Goal: Use online tool/utility: Use online tool/utility

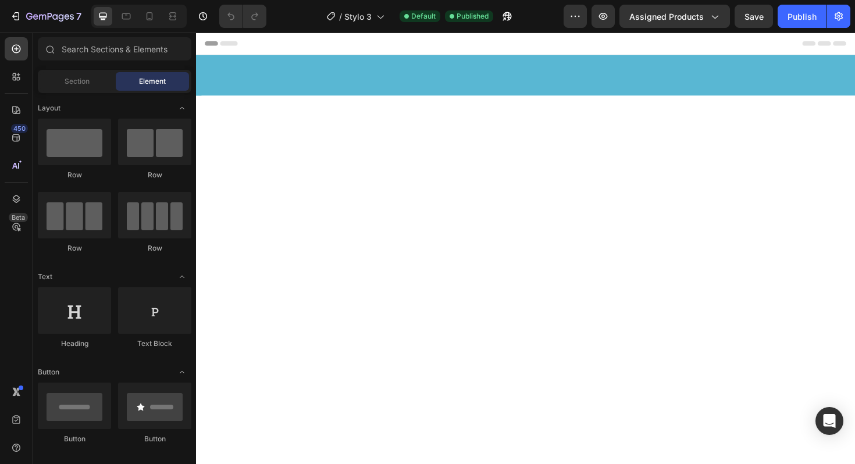
scroll to position [2692, 0]
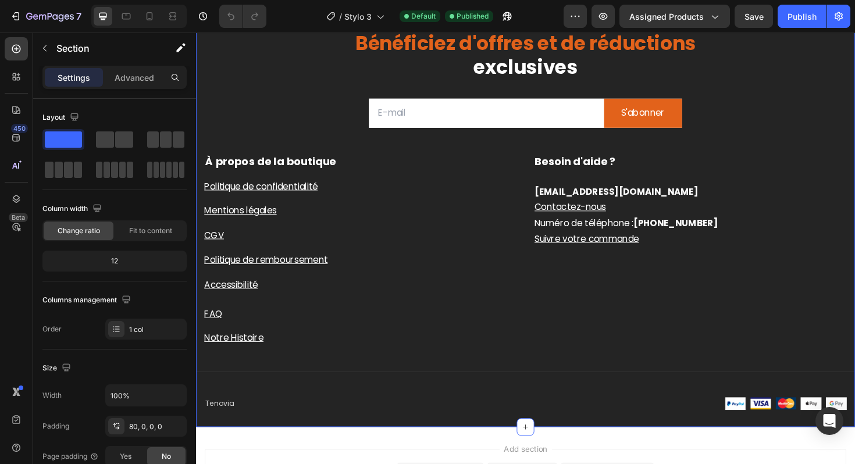
click at [800, 113] on div "Bénéficiez d'offres et de réductions exclusives Heading Email Field S'abonner S…" at bounding box center [545, 217] width 698 height 466
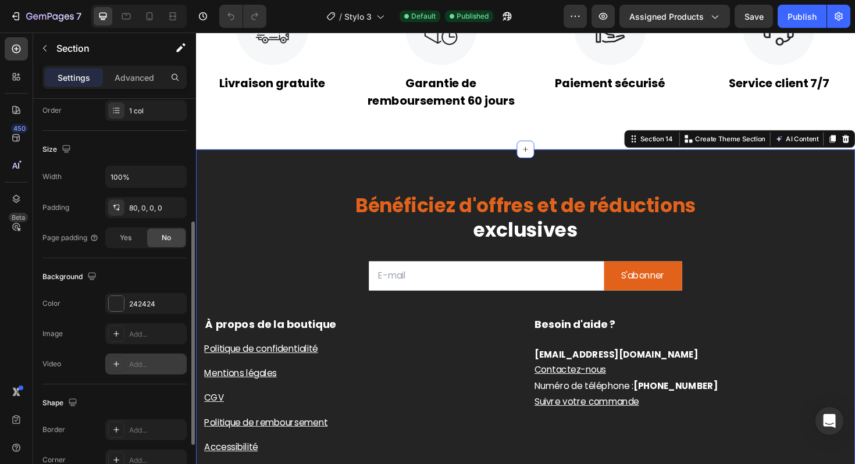
scroll to position [311, 0]
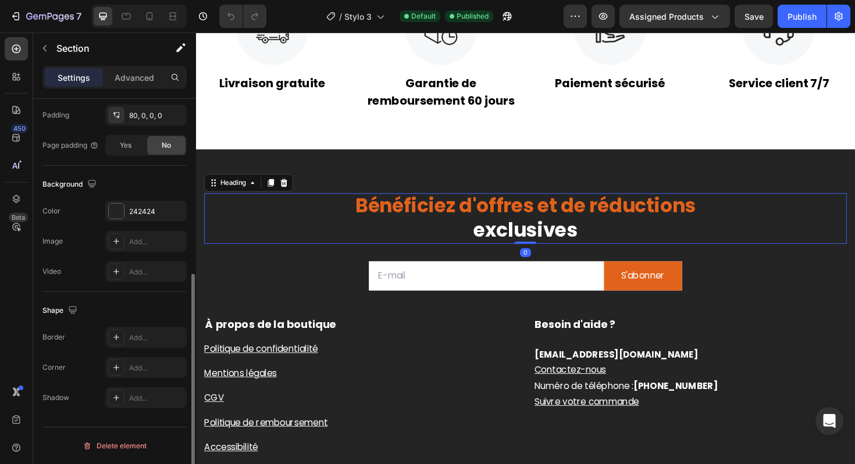
click at [265, 238] on h2 "Bénéficiez d'offres et de réductions exclusives" at bounding box center [545, 229] width 680 height 53
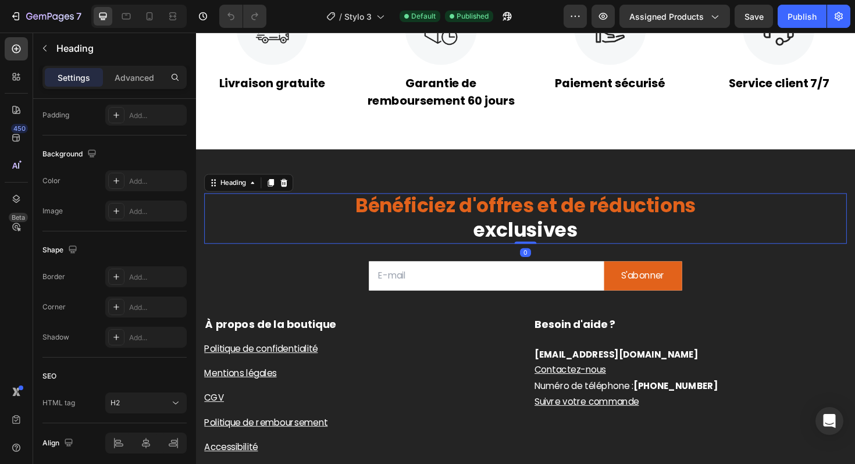
scroll to position [0, 0]
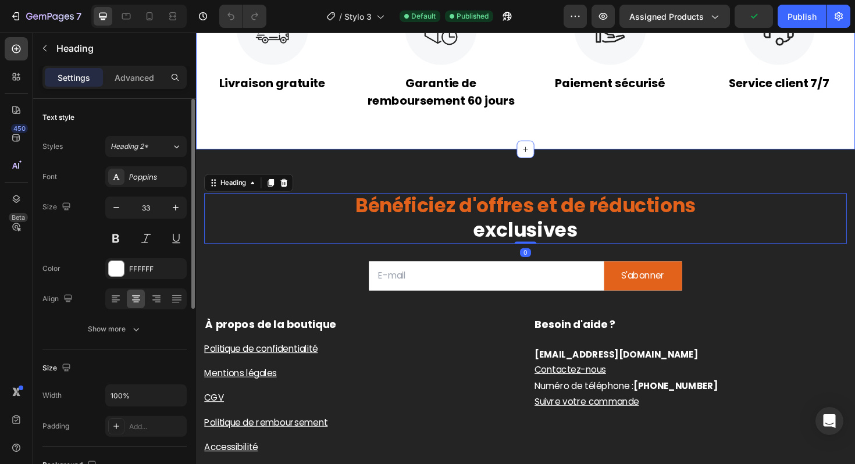
click at [318, 156] on div "Image Livraison gratuite Text Block Image Garantie de remboursement 60 jours Te…" at bounding box center [545, 56] width 698 height 202
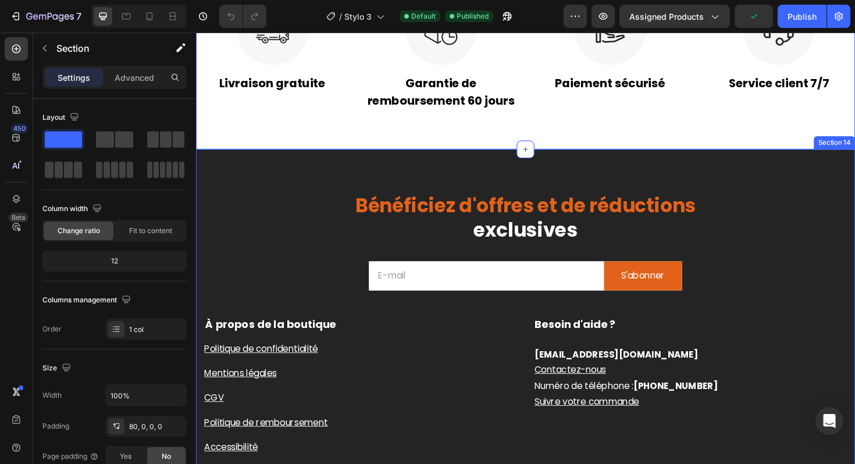
click at [312, 166] on div "Bénéficiez d'offres et de réductions exclusives Heading Email Field S'abonner S…" at bounding box center [545, 389] width 698 height 466
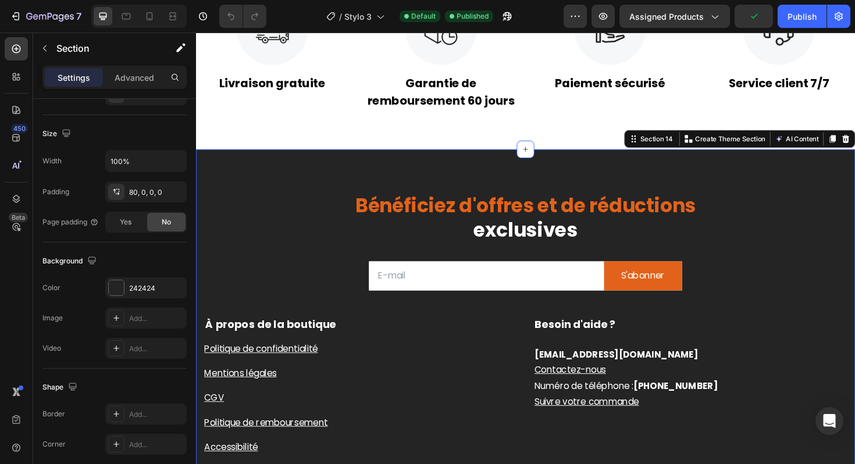
scroll to position [311, 0]
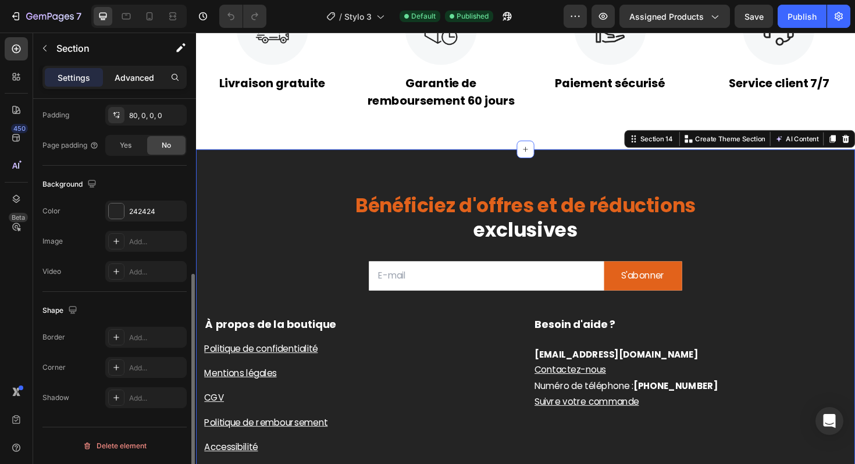
click at [149, 83] on p "Advanced" at bounding box center [135, 78] width 40 height 12
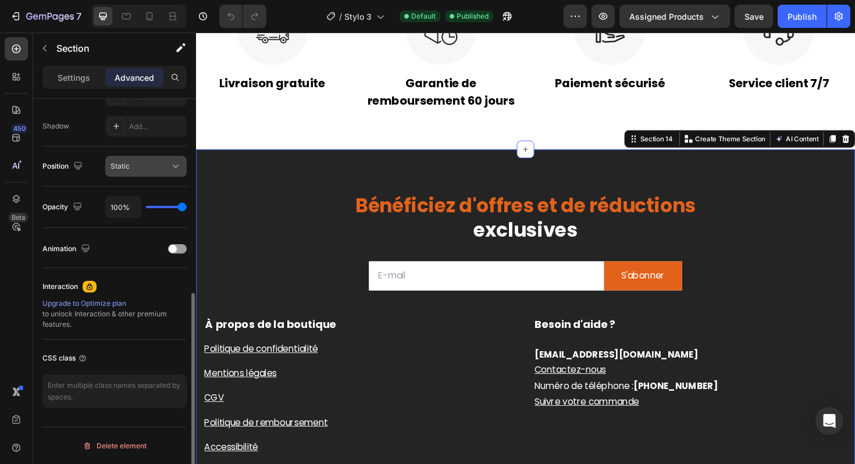
scroll to position [267, 0]
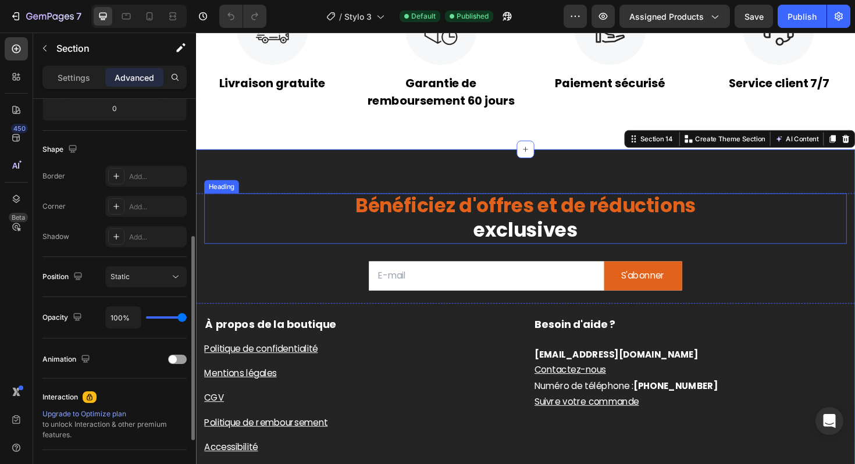
click at [274, 211] on h2 "Bénéficiez d'offres et de réductions exclusives" at bounding box center [545, 229] width 680 height 53
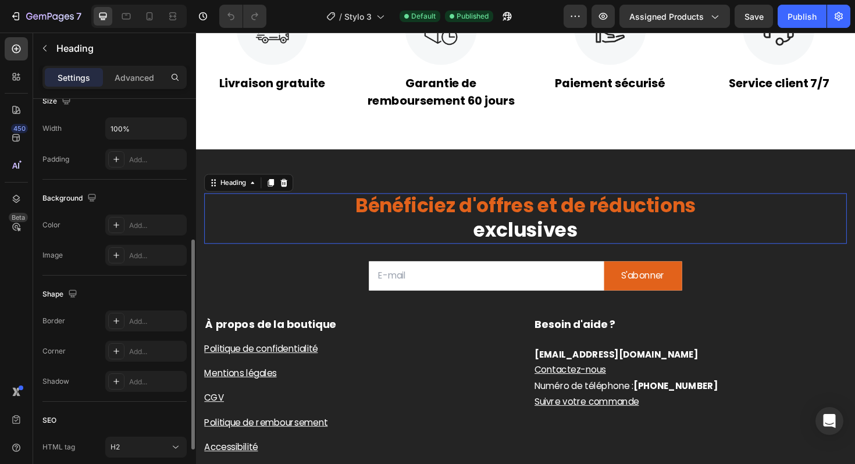
scroll to position [0, 0]
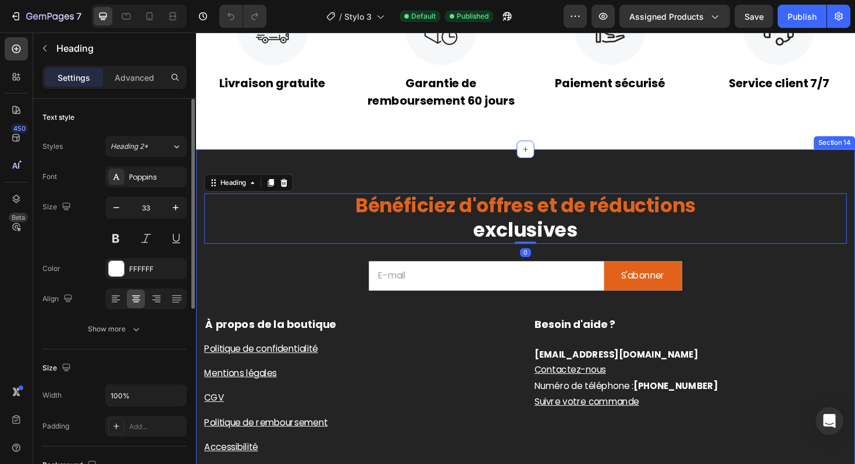
click at [286, 172] on div "Bénéficiez d'offres et de réductions exclusives Heading 0 Email Field S'abonner…" at bounding box center [545, 389] width 698 height 466
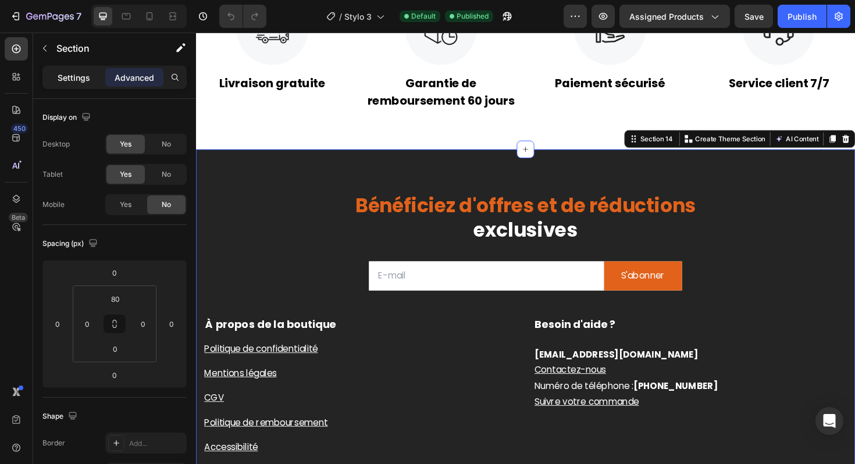
click at [89, 84] on div "Settings" at bounding box center [74, 77] width 58 height 19
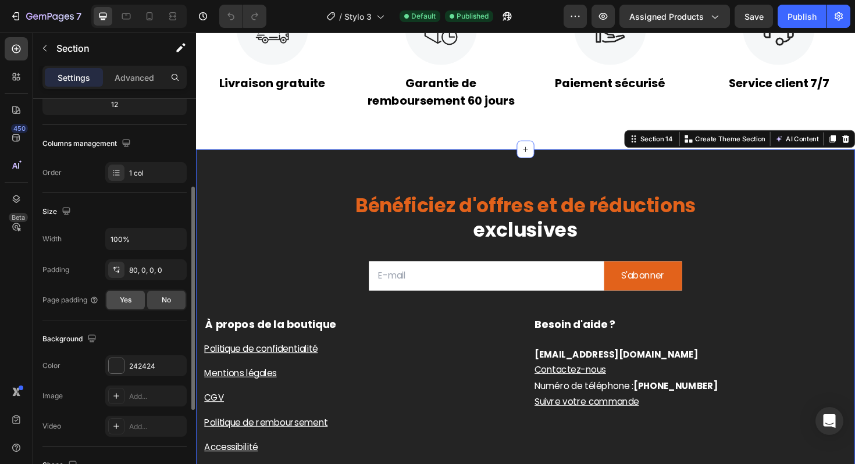
scroll to position [256, 0]
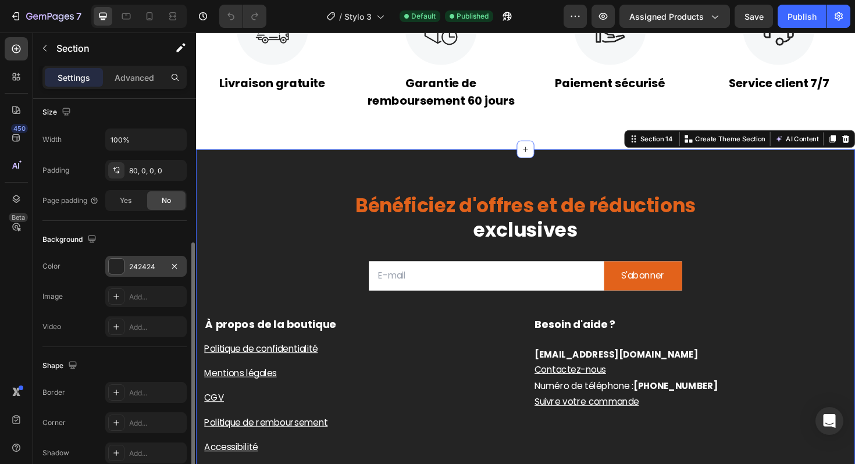
click at [134, 276] on div "242424" at bounding box center [145, 266] width 81 height 21
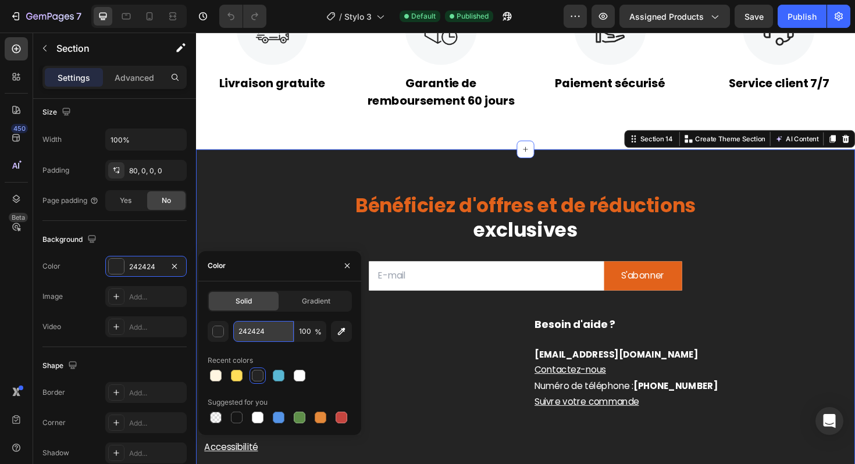
click at [258, 335] on input "242424" at bounding box center [263, 331] width 60 height 21
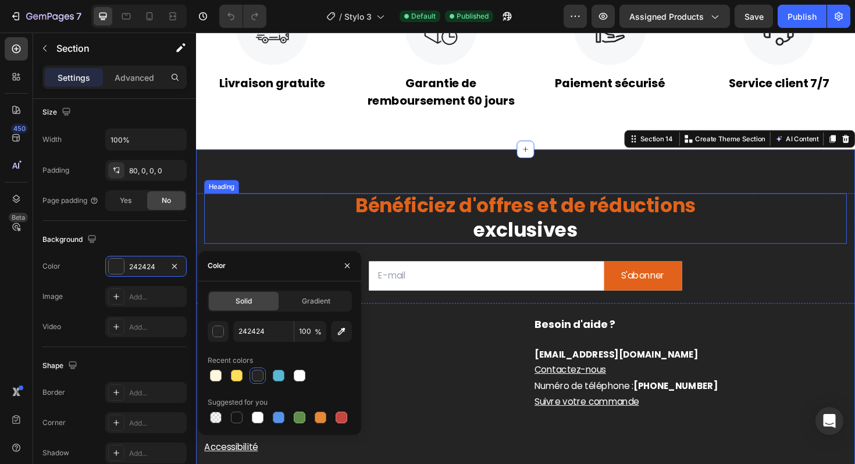
click at [794, 270] on div "Email Field S'abonner Submit Button Row Newsletter" at bounding box center [545, 287] width 680 height 63
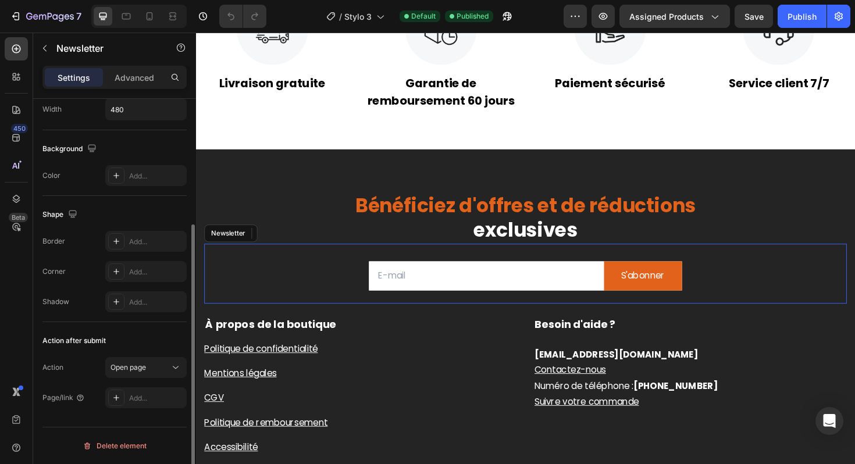
scroll to position [0, 0]
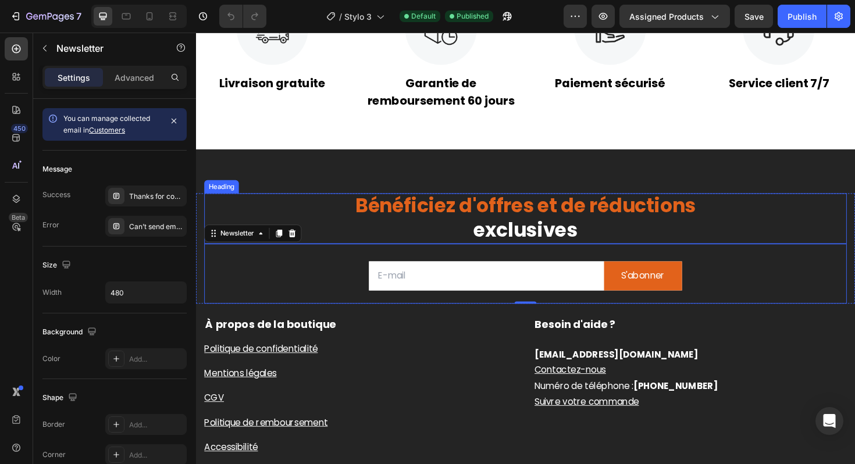
click at [607, 210] on span "Bénéficiez d'offres et de réductions" at bounding box center [545, 216] width 360 height 28
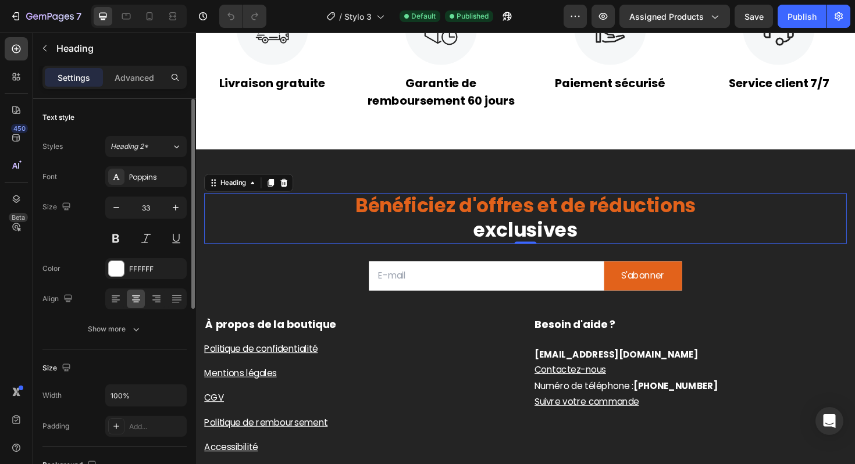
click at [408, 199] on div "Bénéficiez d'offres et de réductions exclusives Heading 0 Email Field S'abonner…" at bounding box center [545, 389] width 698 height 466
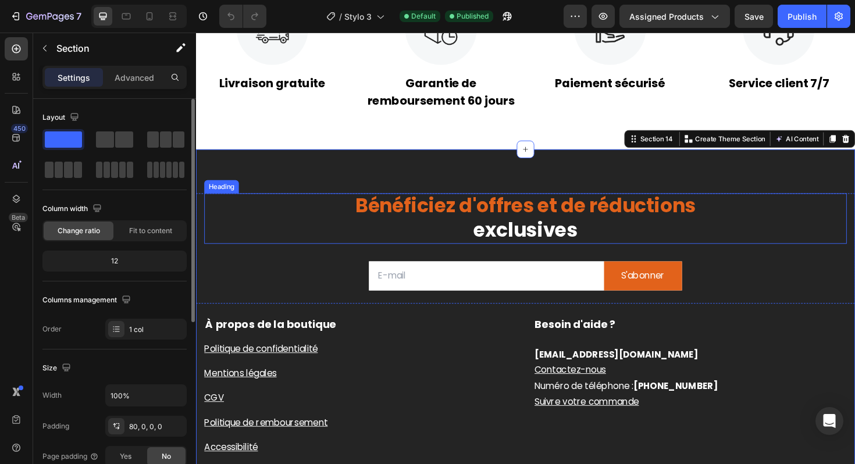
click at [408, 212] on span "Bénéficiez d'offres et de réductions" at bounding box center [545, 216] width 360 height 28
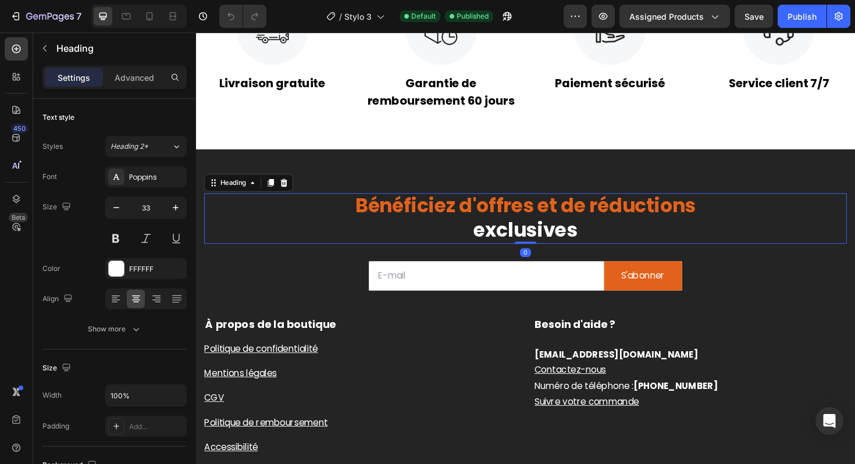
click at [342, 215] on h2 "Bénéficiez d'offres et de réductions exclusives" at bounding box center [545, 229] width 680 height 53
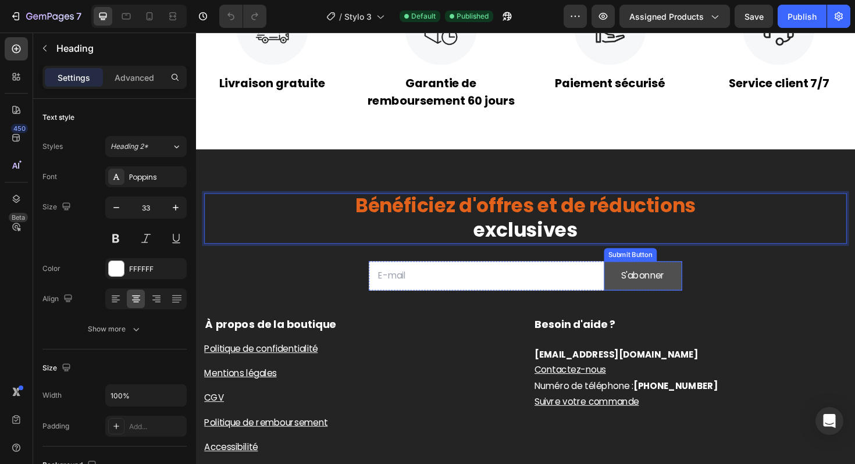
click at [640, 289] on button "S'abonner" at bounding box center [669, 290] width 83 height 31
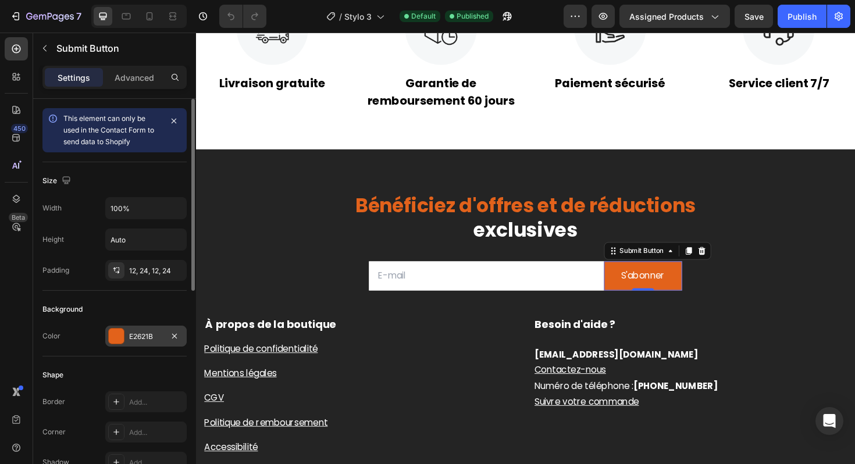
click at [127, 333] on div "E2621B" at bounding box center [145, 336] width 81 height 21
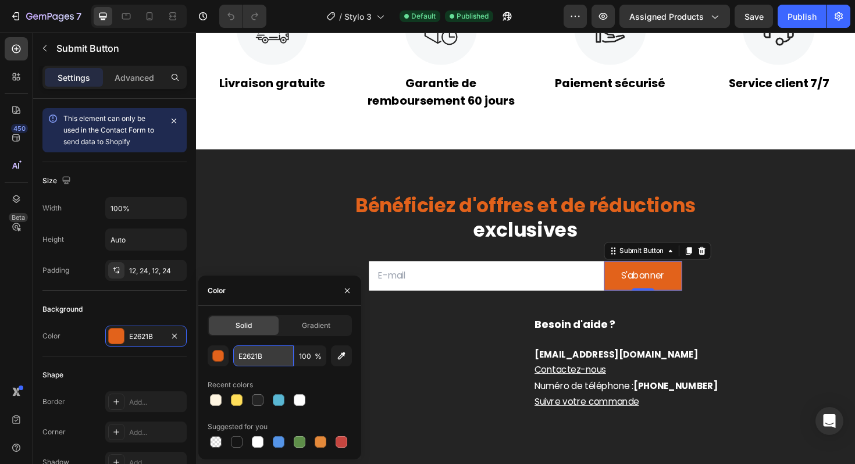
click at [253, 352] on input "E2621B" at bounding box center [263, 355] width 60 height 21
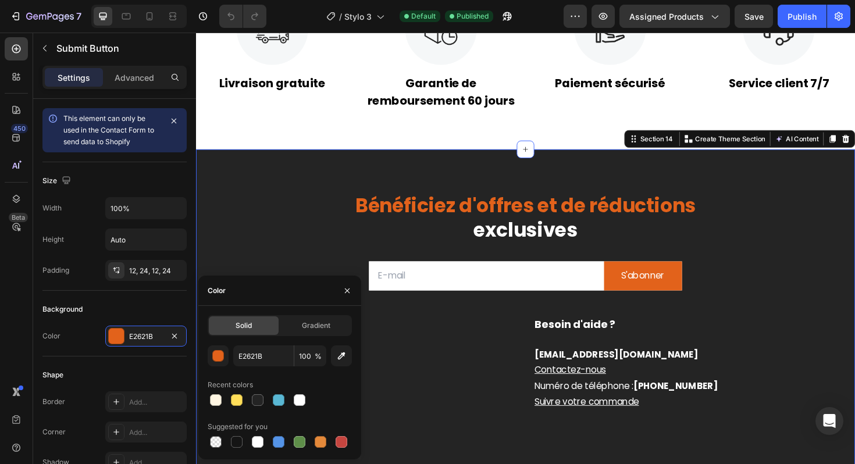
click at [363, 163] on div "⁠⁠⁠⁠⁠⁠⁠ Bénéficiez d'offres et de réductions exclusives Heading Email Field S'a…" at bounding box center [545, 389] width 698 height 466
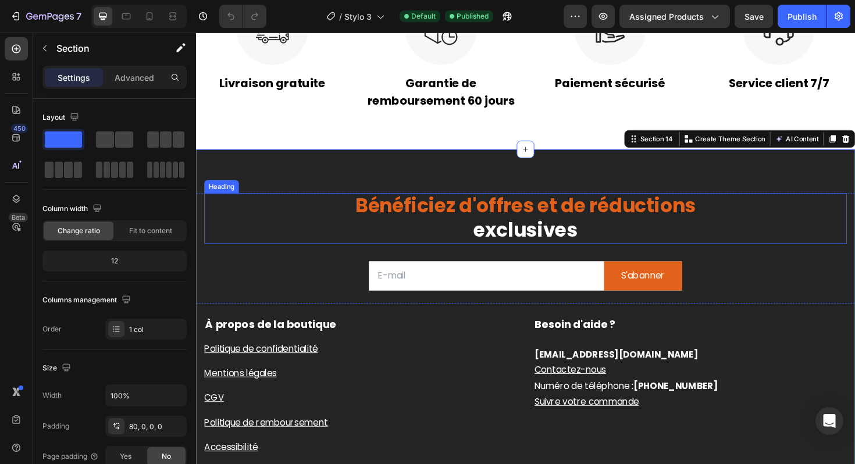
click at [291, 222] on p "⁠⁠⁠⁠⁠⁠⁠ Bénéficiez d'offres et de réductions exclusives" at bounding box center [545, 229] width 678 height 51
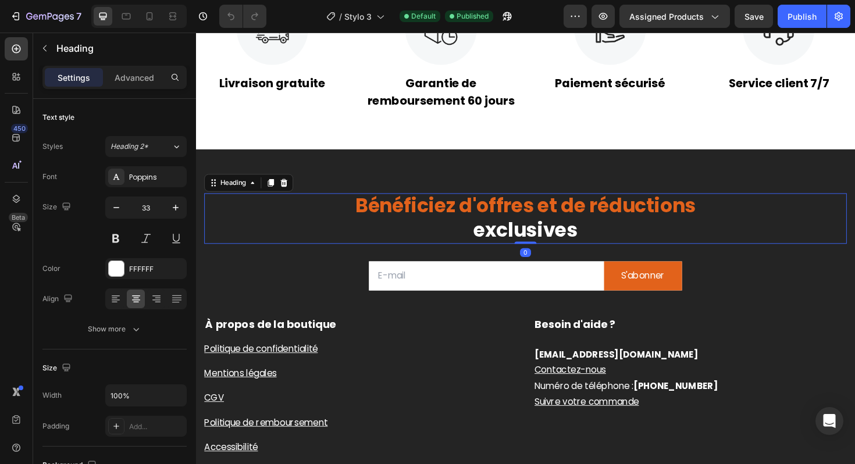
click at [264, 185] on div "Heading" at bounding box center [252, 192] width 94 height 19
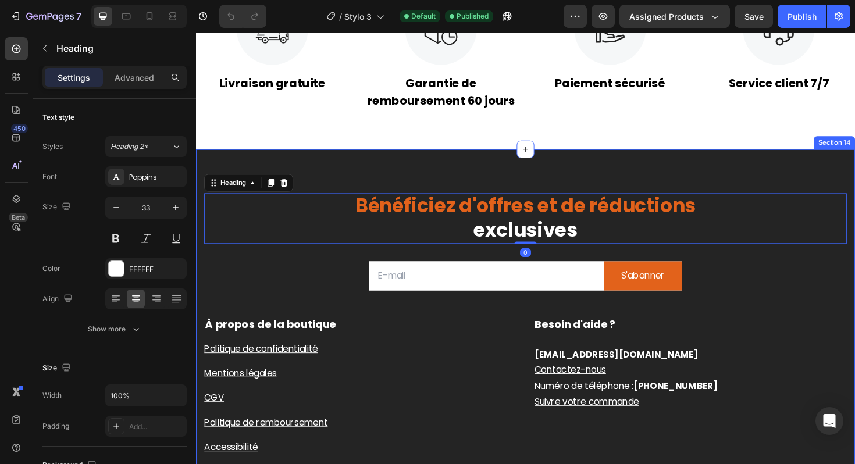
click at [270, 174] on div "⁠⁠⁠⁠⁠⁠⁠ Bénéficiez d'offres et de réductions exclusives Heading 0 Email Field S…" at bounding box center [545, 389] width 698 height 466
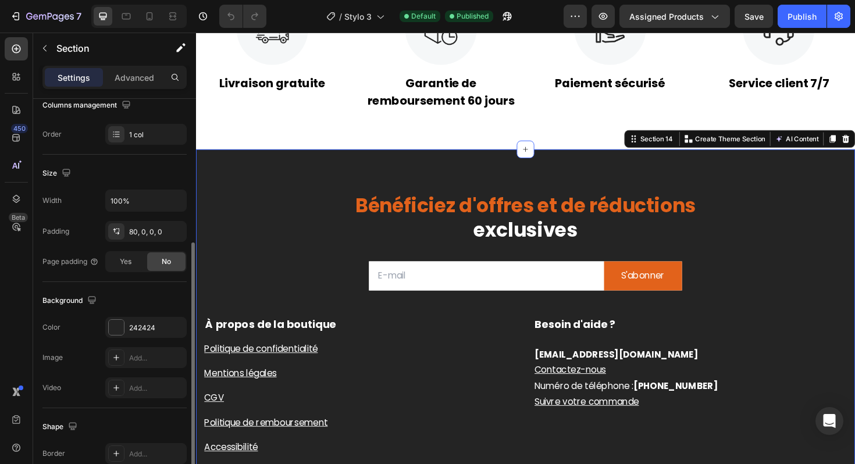
scroll to position [289, 0]
